Goal: Task Accomplishment & Management: Complete application form

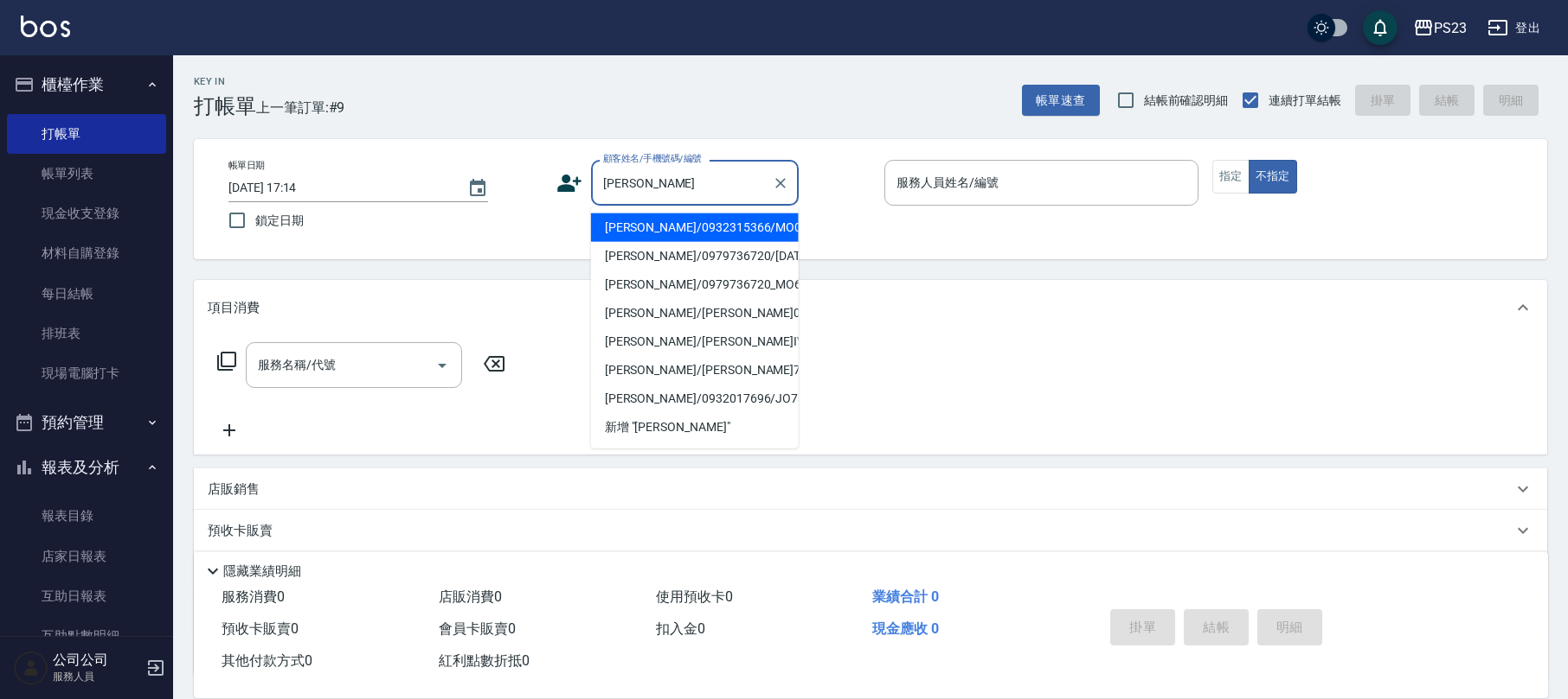
click at [669, 231] on li "[PERSON_NAME]/0932315366/MO0807" at bounding box center [695, 228] width 208 height 29
type input "[PERSON_NAME]/0932315366/MO0807"
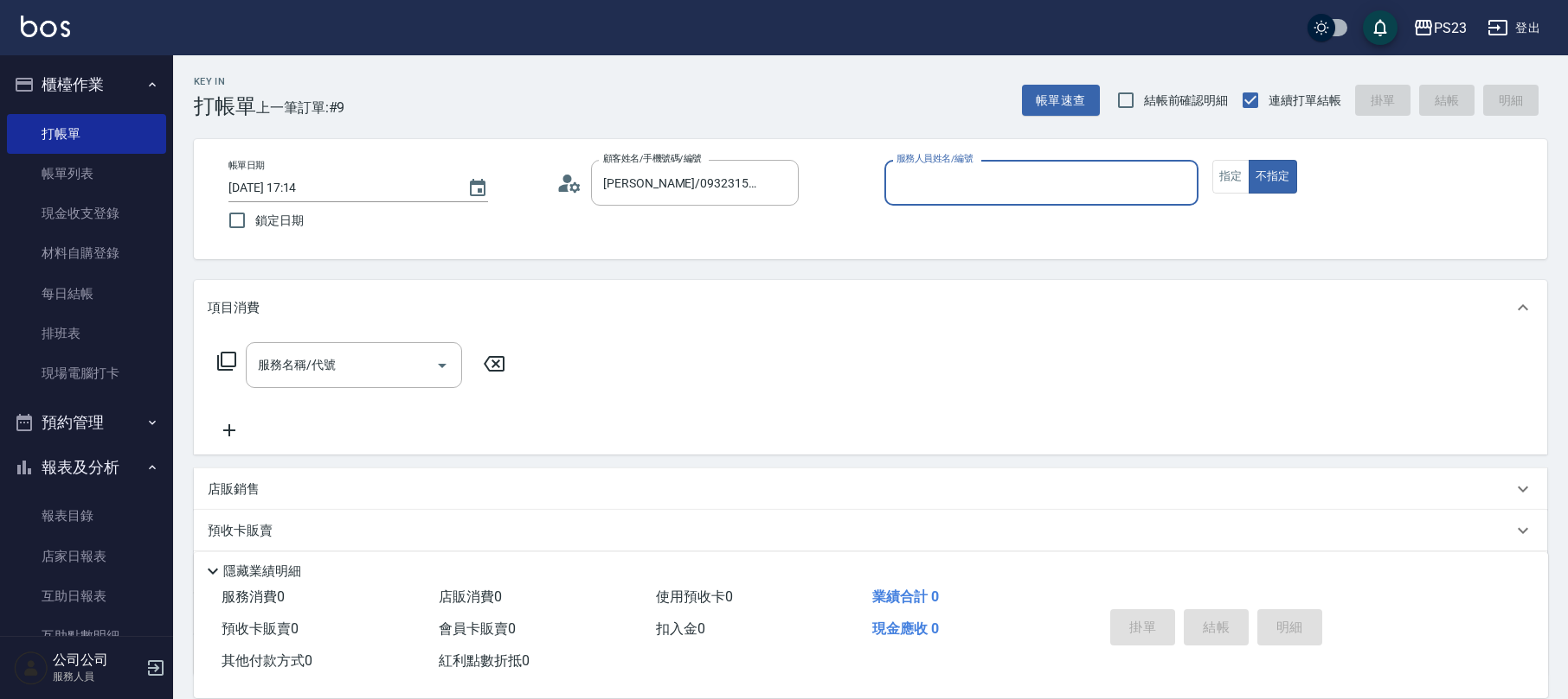
type input "[PERSON_NAME]-0"
click at [1232, 177] on button "指定" at bounding box center [1230, 177] width 37 height 34
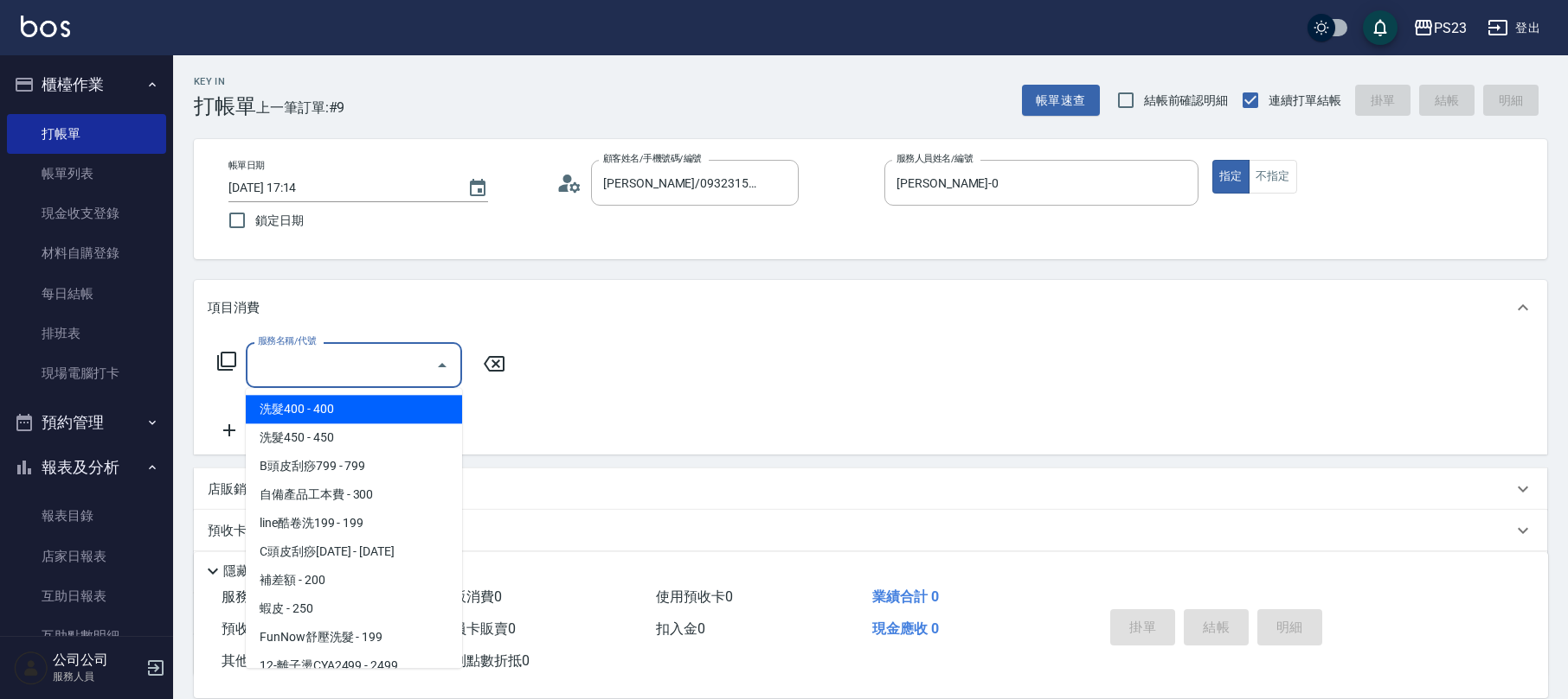
click at [406, 368] on input "服務名稱/代號" at bounding box center [341, 365] width 175 height 30
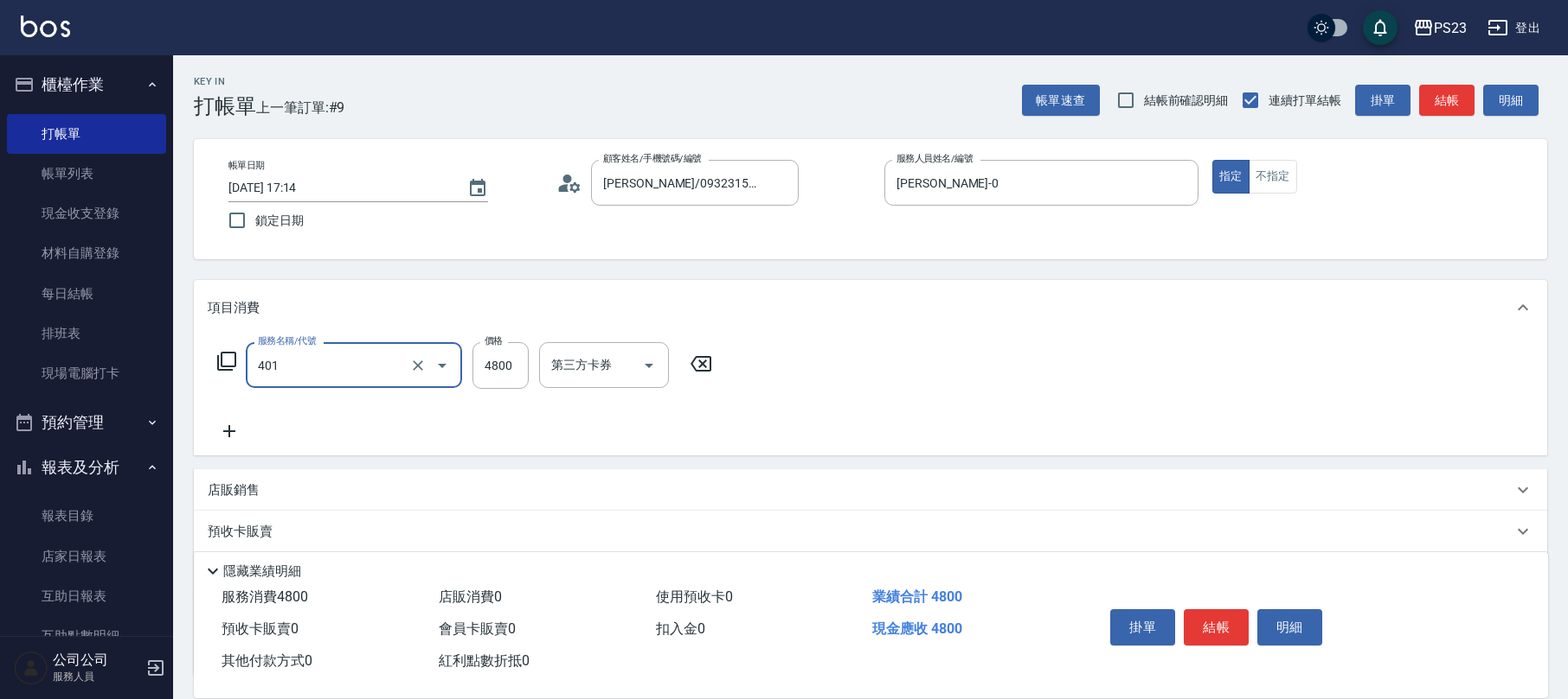
type input "染(401)"
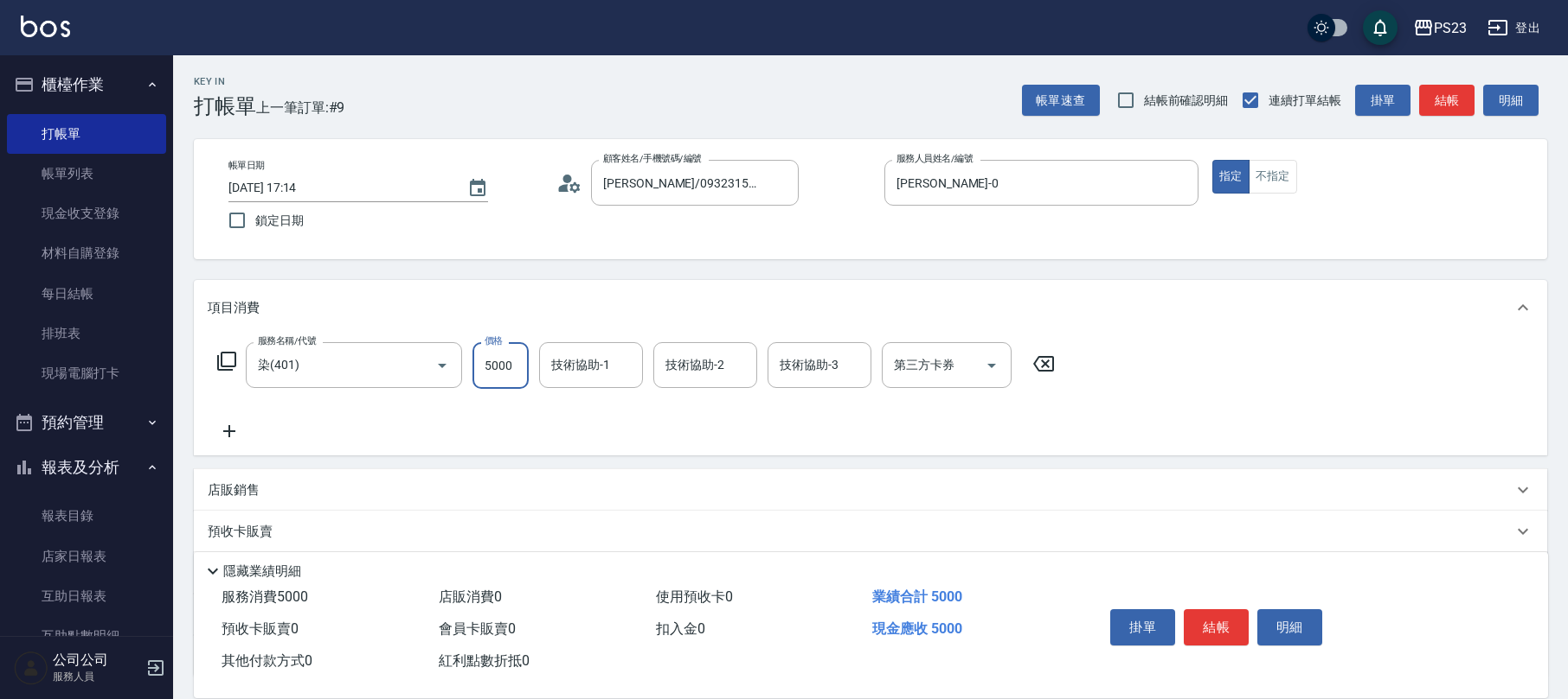
type input "5000"
type input "[PERSON_NAME]-0"
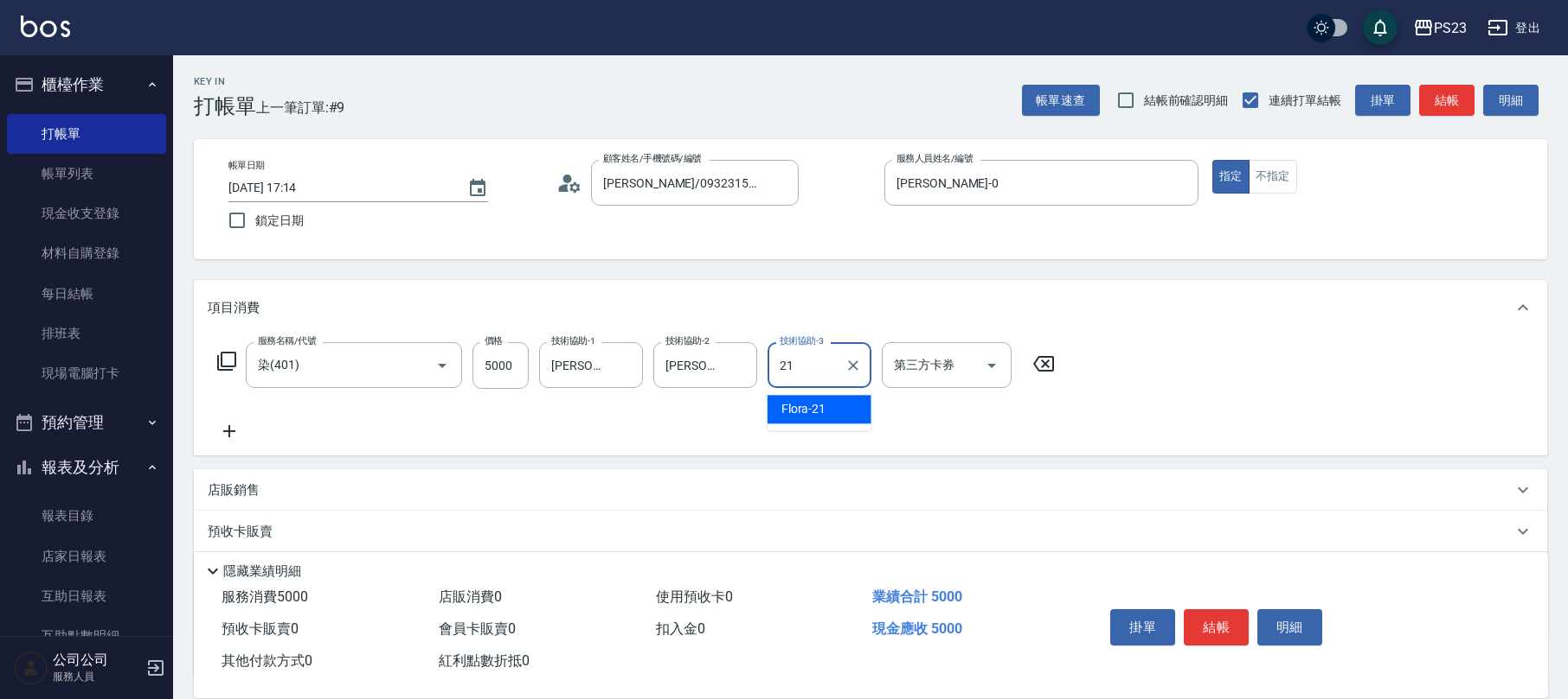
type input "Flora-21"
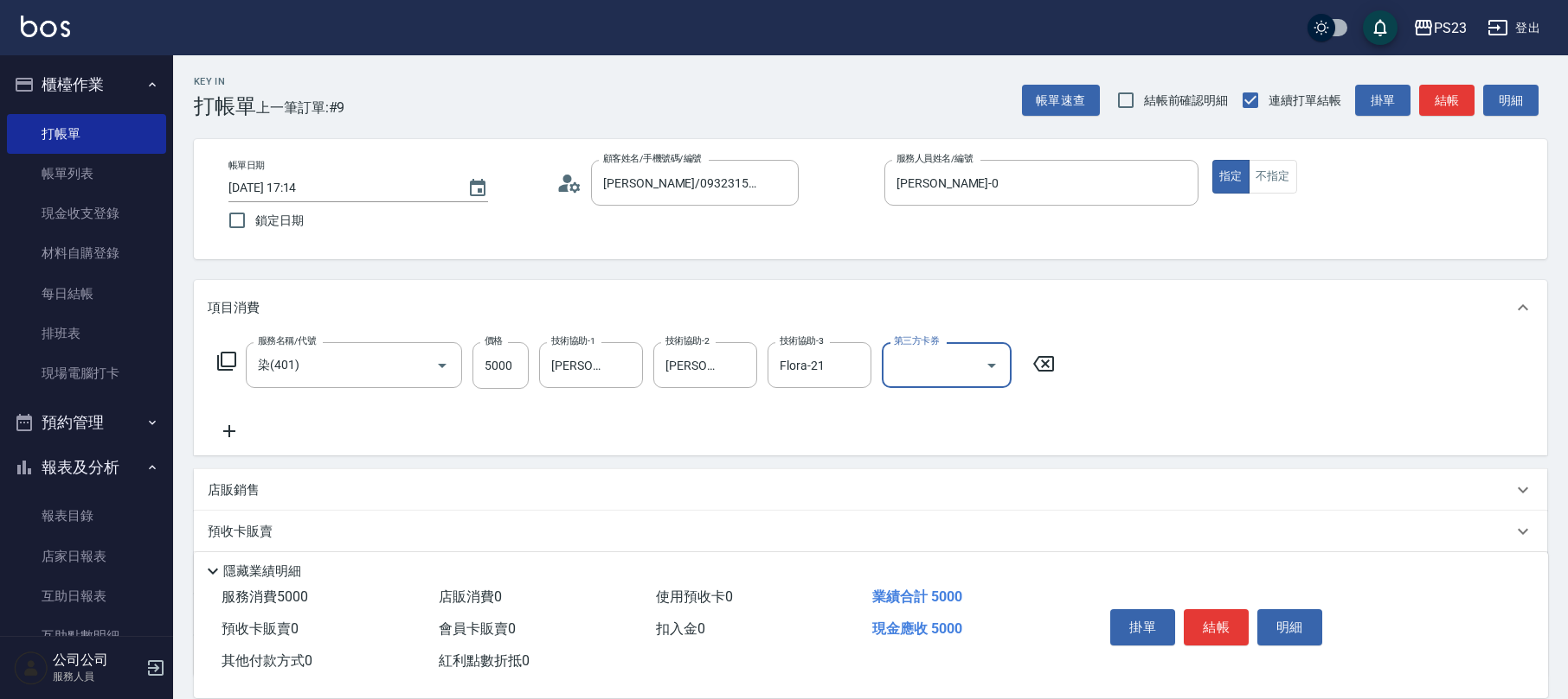
scroll to position [139, 0]
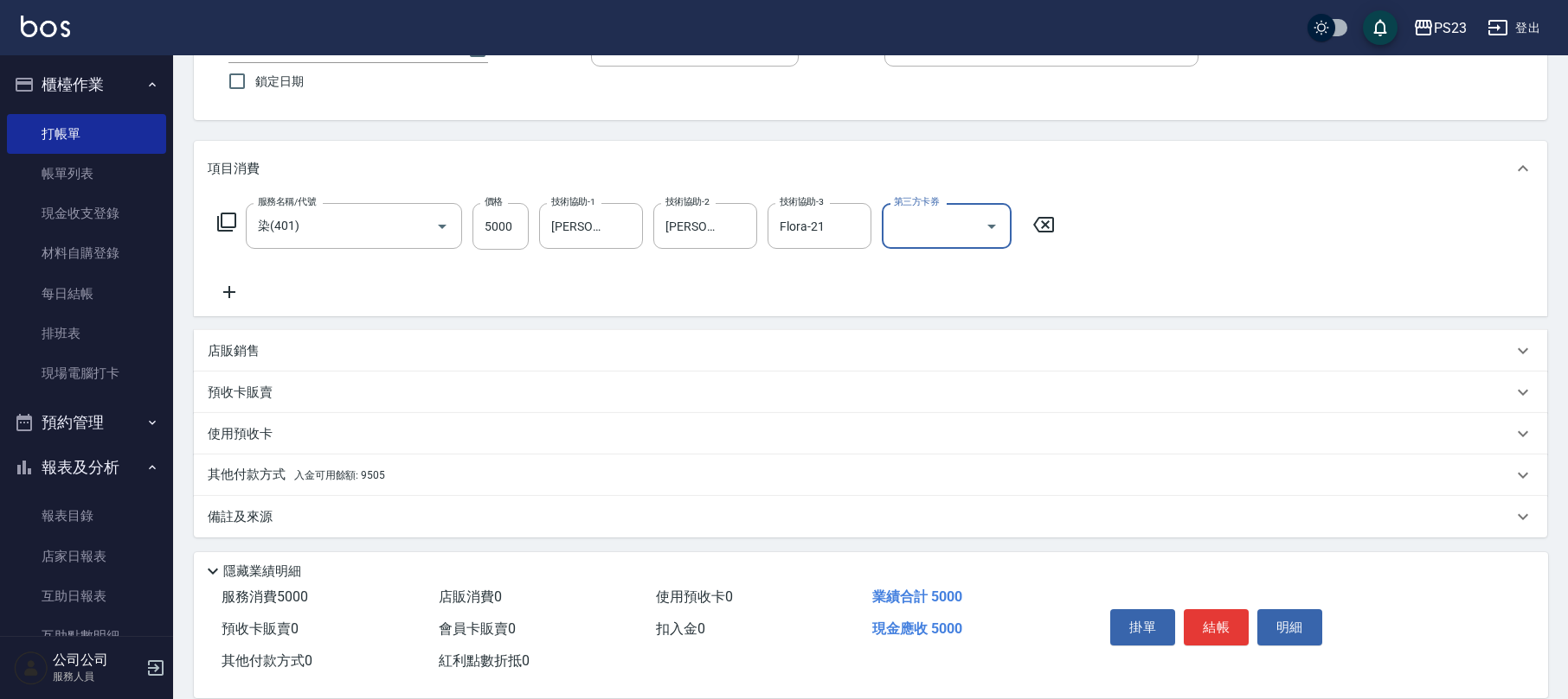
click at [378, 463] on div "其他付款方式 入金可用餘額: 9505" at bounding box center [870, 476] width 1353 height 42
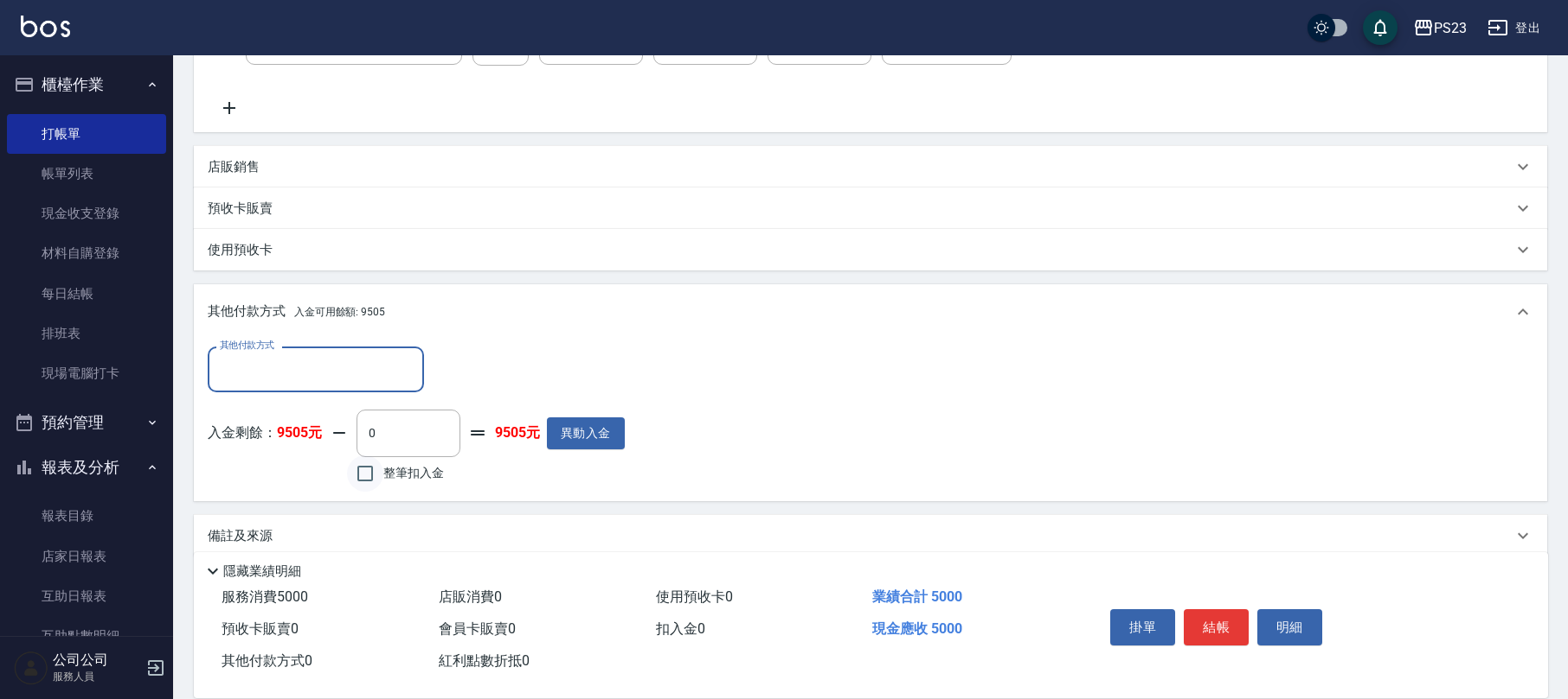
scroll to position [0, 0]
click at [385, 461] on label "整筆扣入金" at bounding box center [395, 474] width 97 height 36
click at [383, 461] on input "整筆扣入金" at bounding box center [365, 474] width 36 height 36
checkbox input "true"
type input "5000"
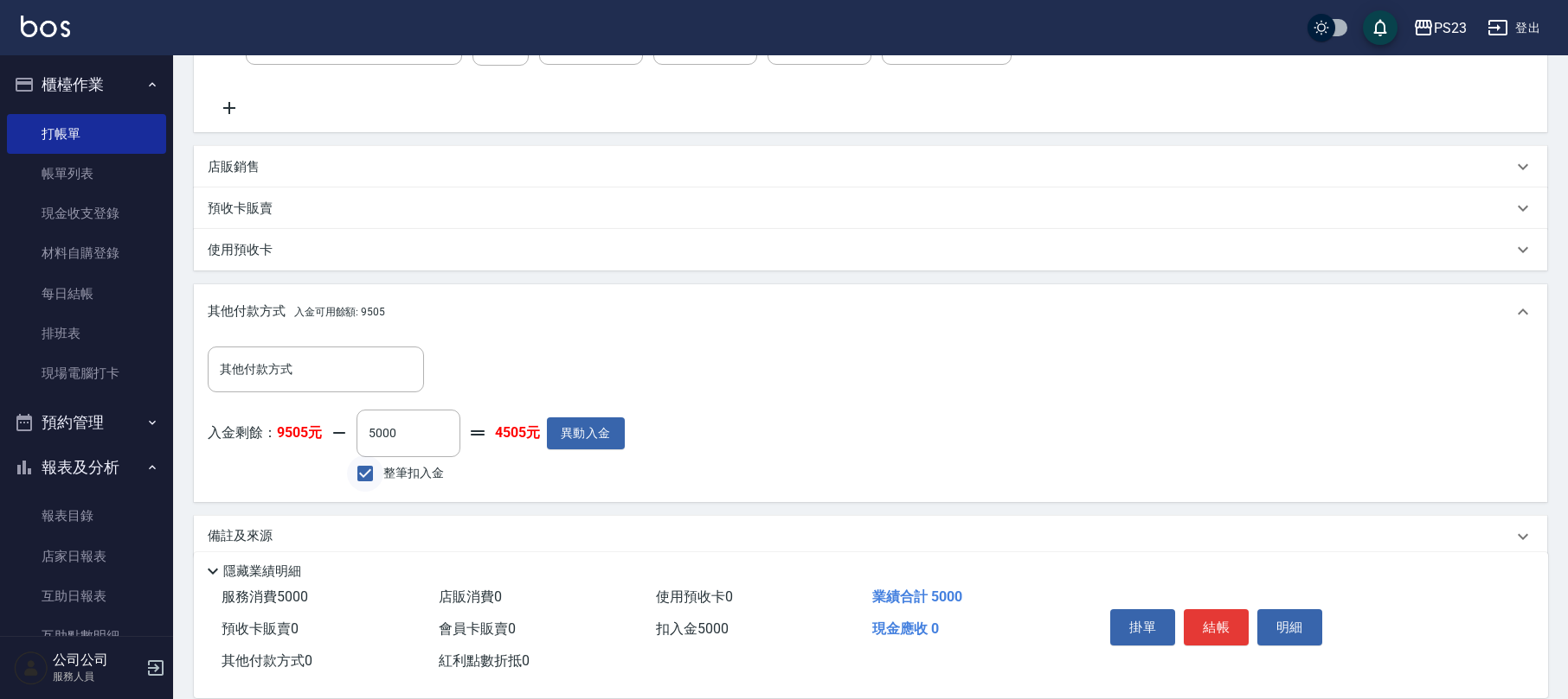
scroll to position [343, 0]
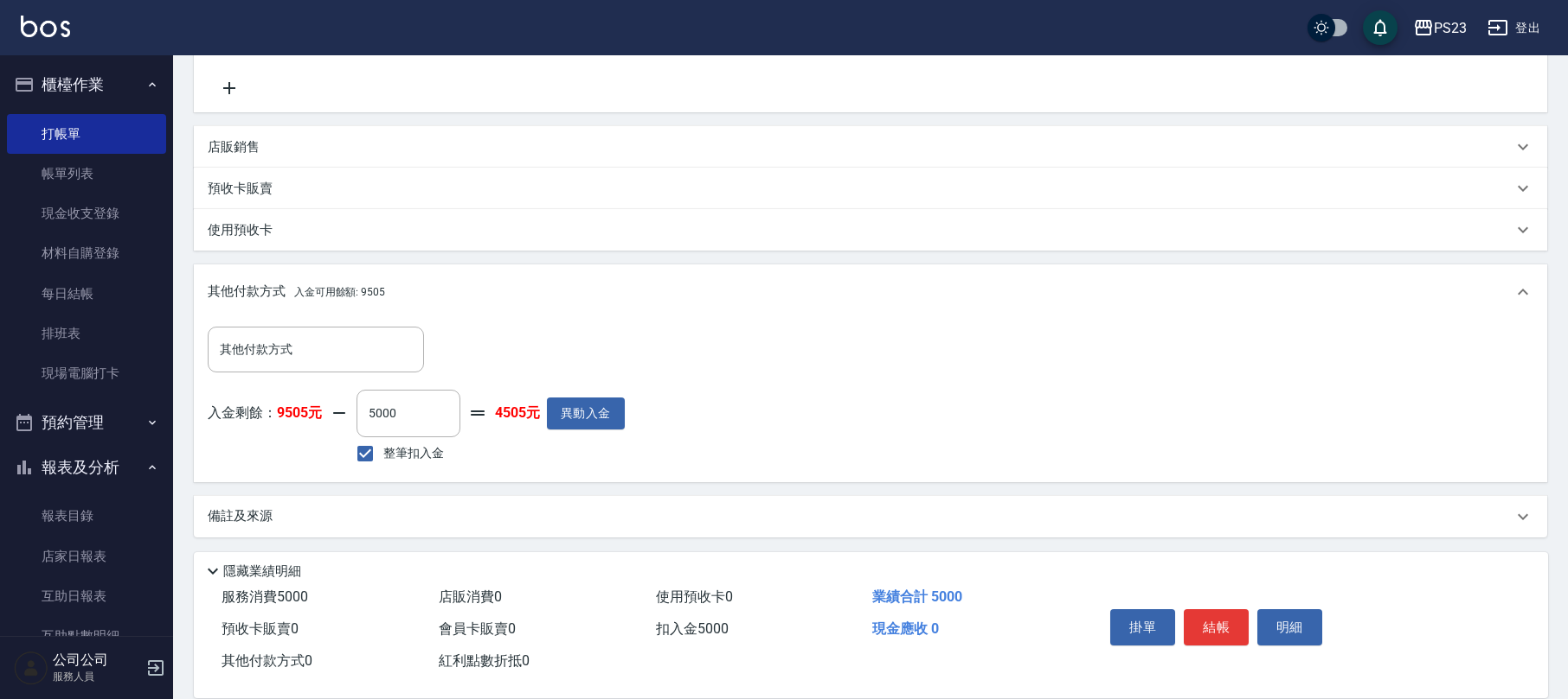
click at [277, 520] on div "備註及來源" at bounding box center [860, 516] width 1304 height 18
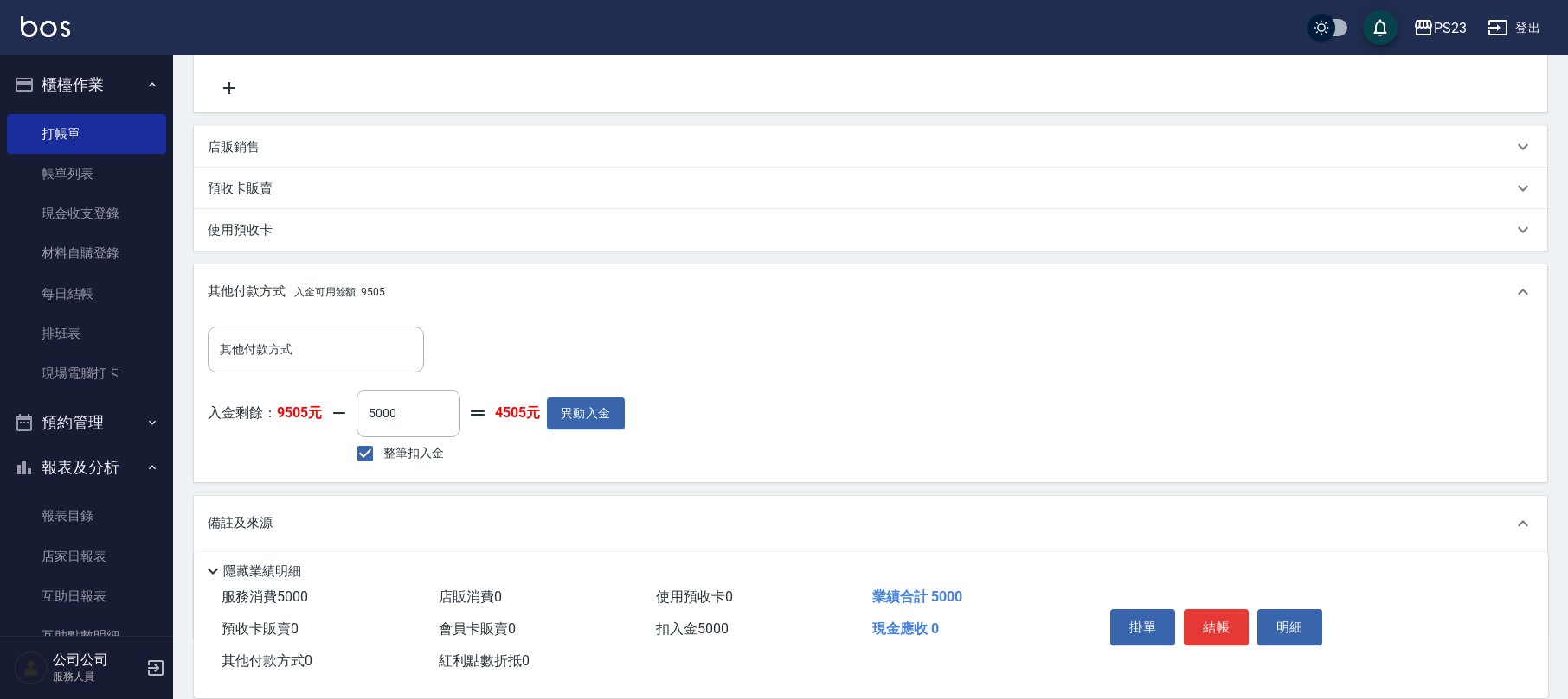
scroll to position [443, 0]
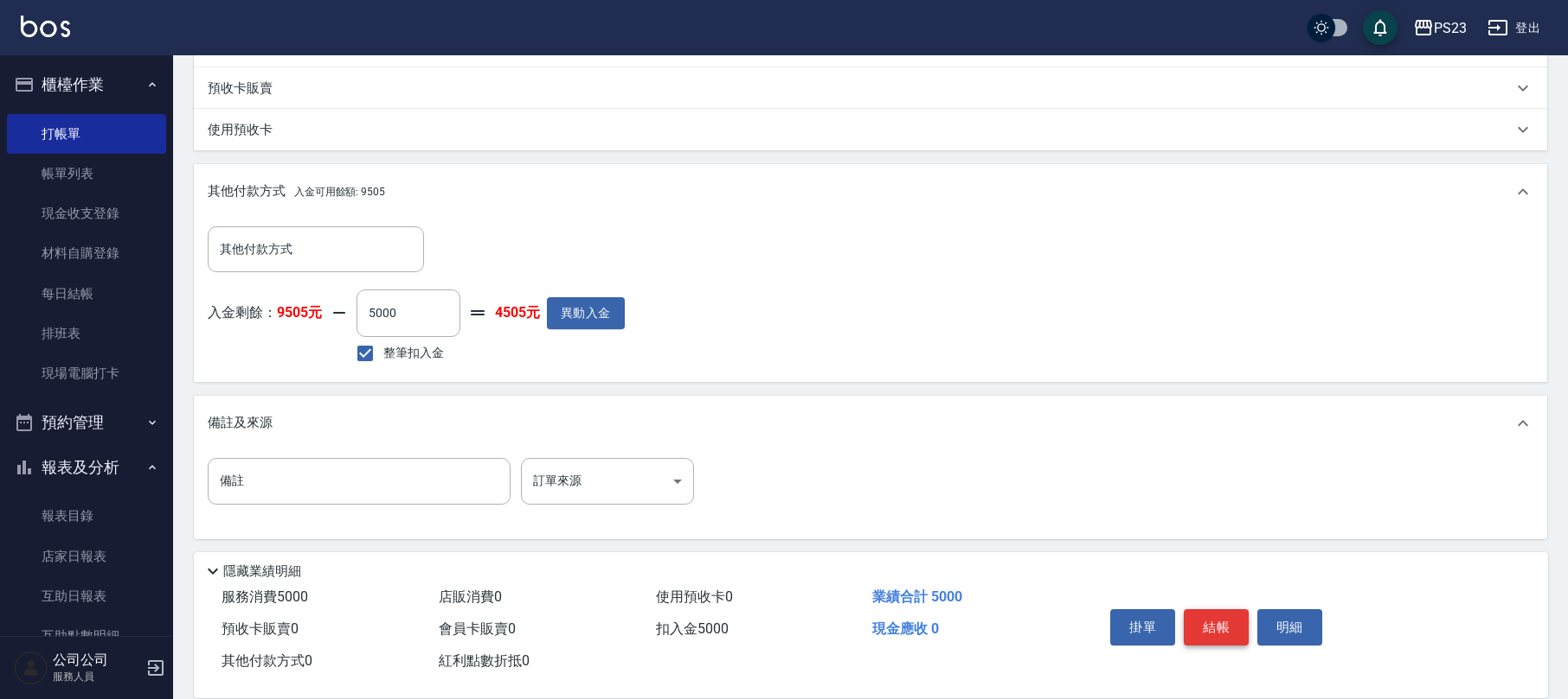
click at [1233, 617] on button "結帳" at bounding box center [1215, 628] width 65 height 36
type input "[DATE] 18:15"
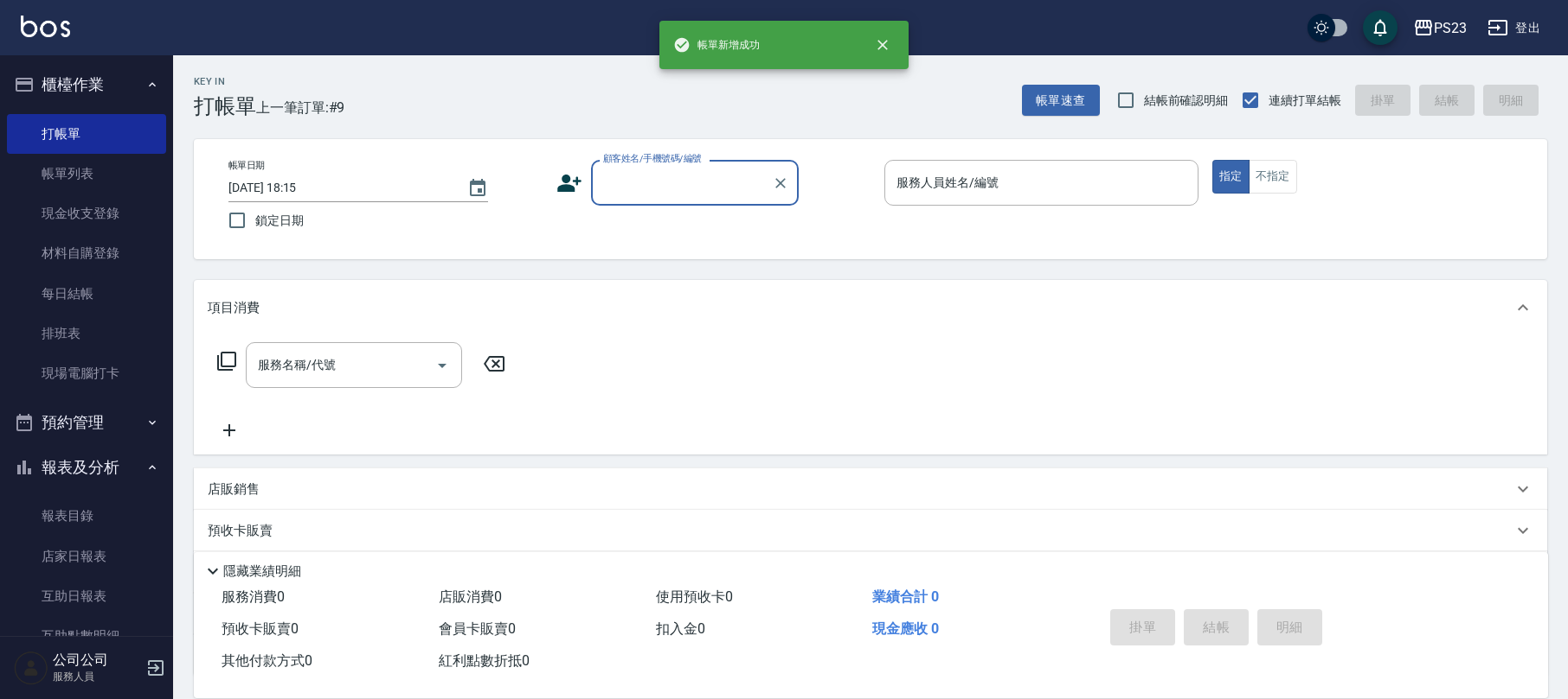
scroll to position [0, 0]
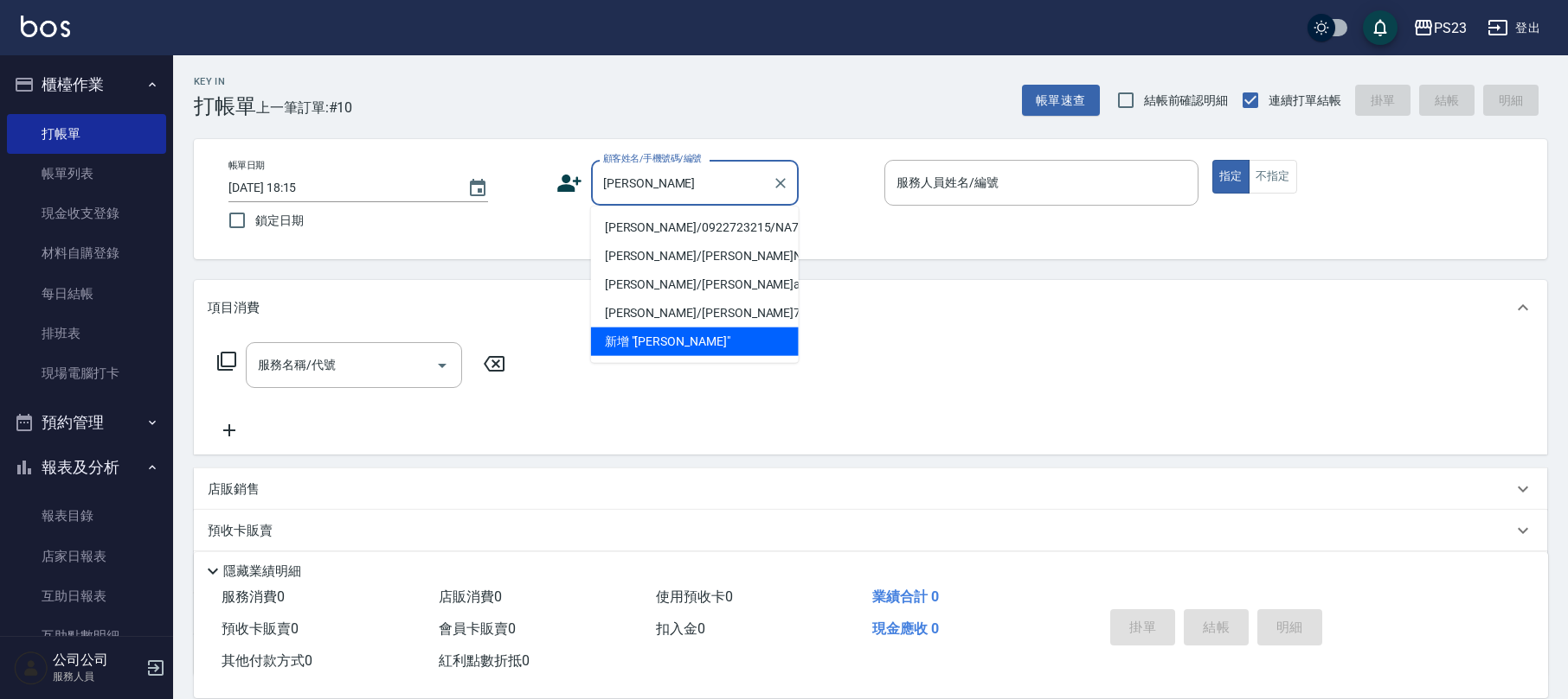
type input "[PERSON_NAME]"
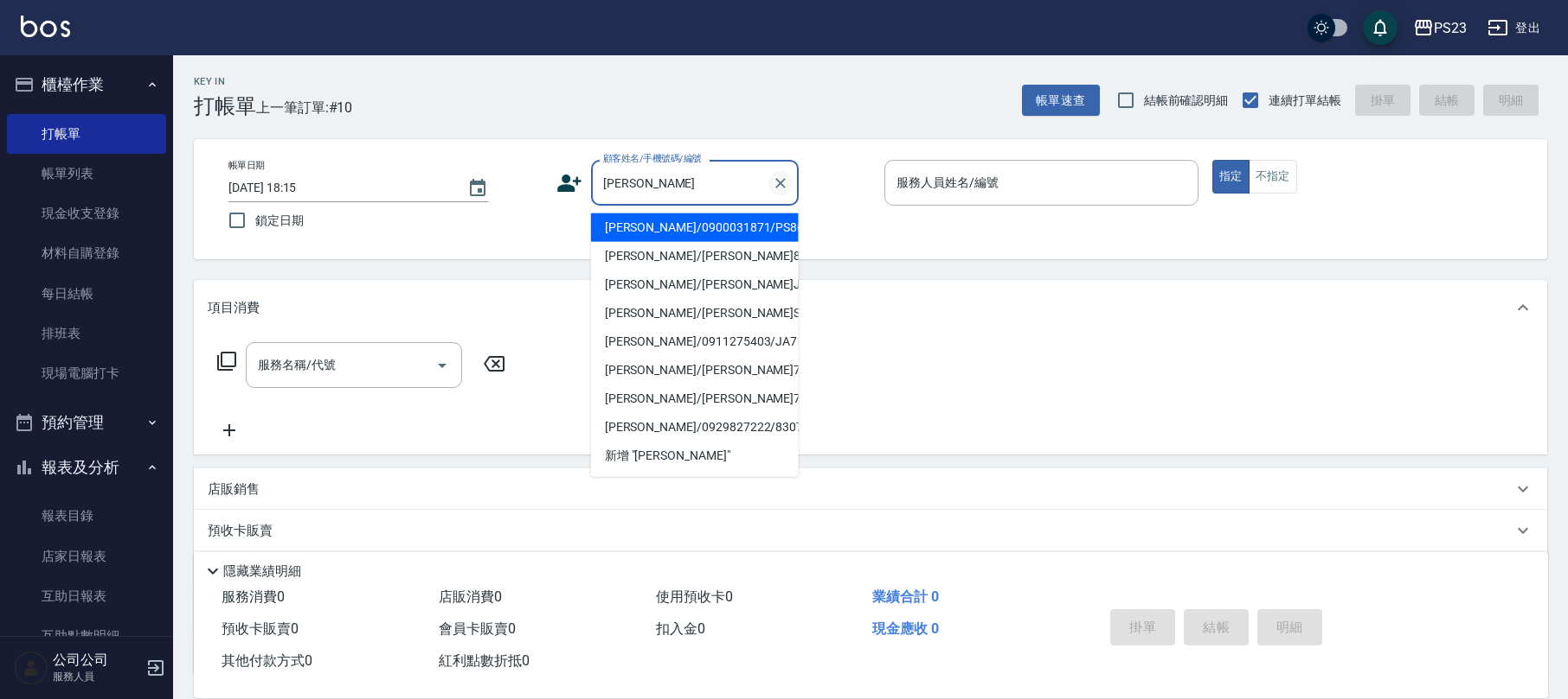
click at [785, 187] on icon "Clear" at bounding box center [780, 184] width 17 height 17
